Goal: Task Accomplishment & Management: Use online tool/utility

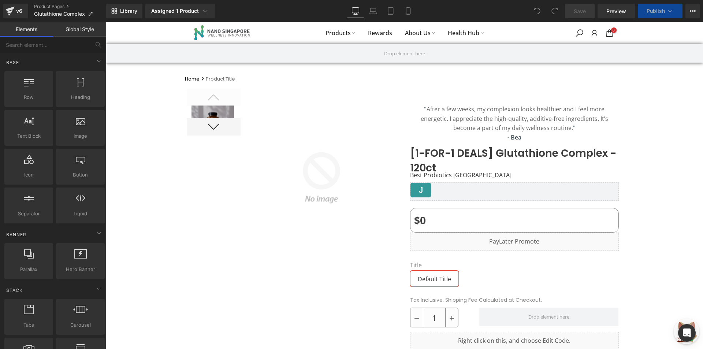
drag, startPoint x: 0, startPoint y: 0, endPoint x: 659, endPoint y: 14, distance: 659.5
click at [659, 14] on span "Publish" at bounding box center [656, 11] width 18 height 6
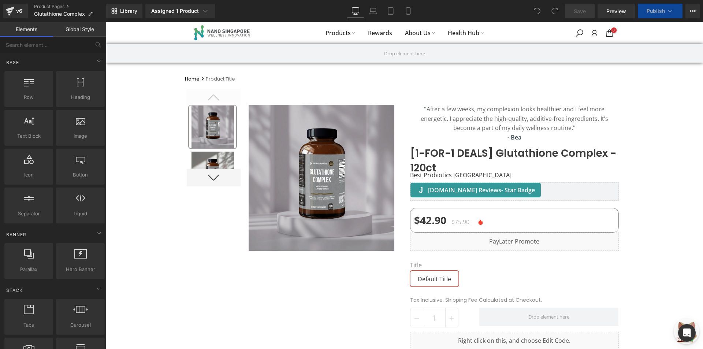
click at [669, 11] on icon at bounding box center [670, 11] width 4 height 2
click at [656, 12] on span "Publish" at bounding box center [656, 11] width 18 height 6
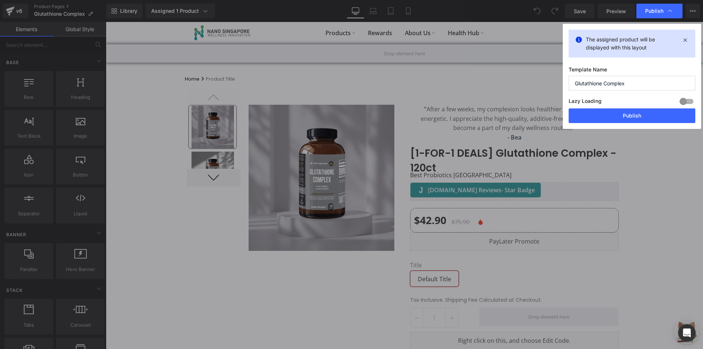
click at [624, 108] on div "Lazy Loading Build Upgrade plan to unlock" at bounding box center [632, 102] width 127 height 12
click at [621, 115] on button "Publish" at bounding box center [632, 115] width 127 height 15
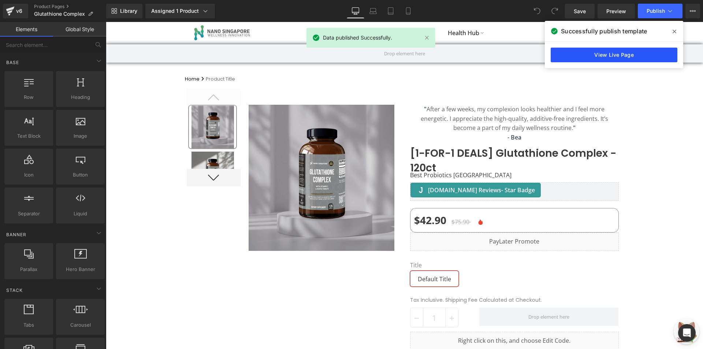
click at [636, 55] on link "View Live Page" at bounding box center [614, 55] width 127 height 15
